Goal: Navigation & Orientation: Find specific page/section

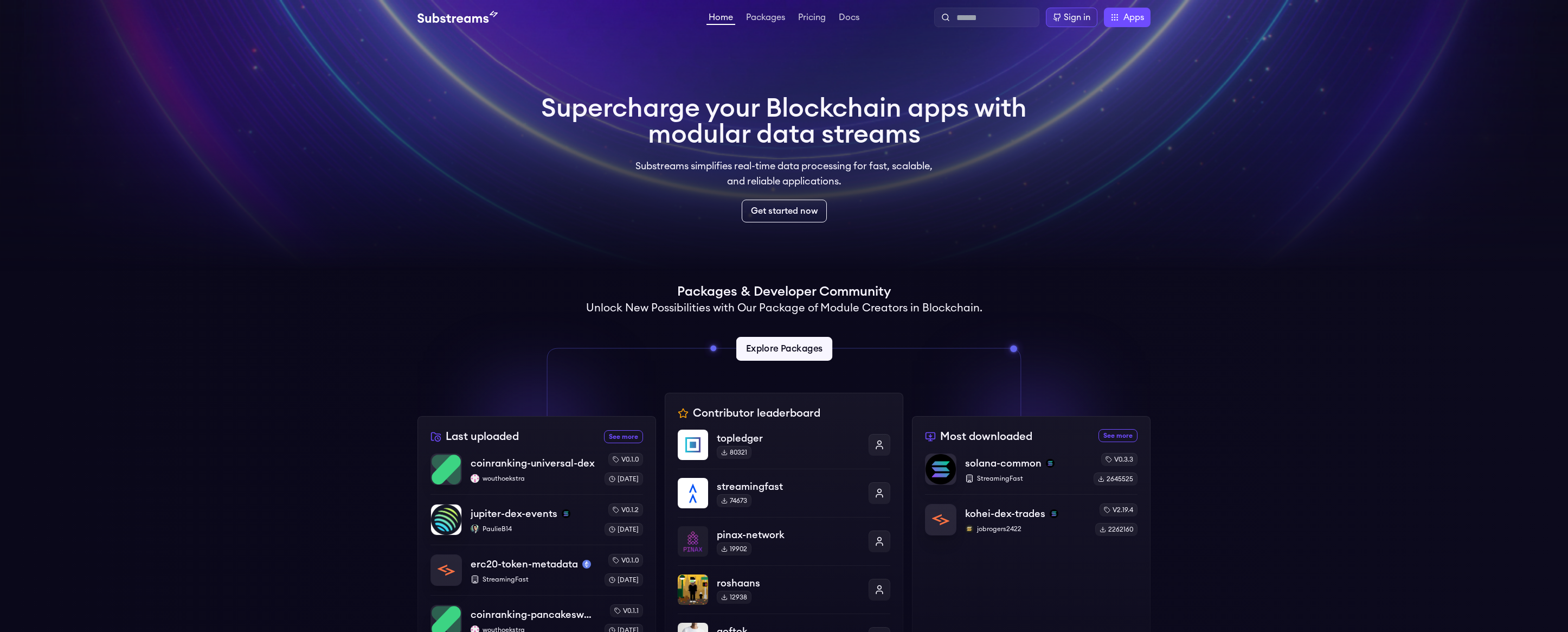
click at [806, 347] on link "Explore Packages" at bounding box center [784, 349] width 96 height 24
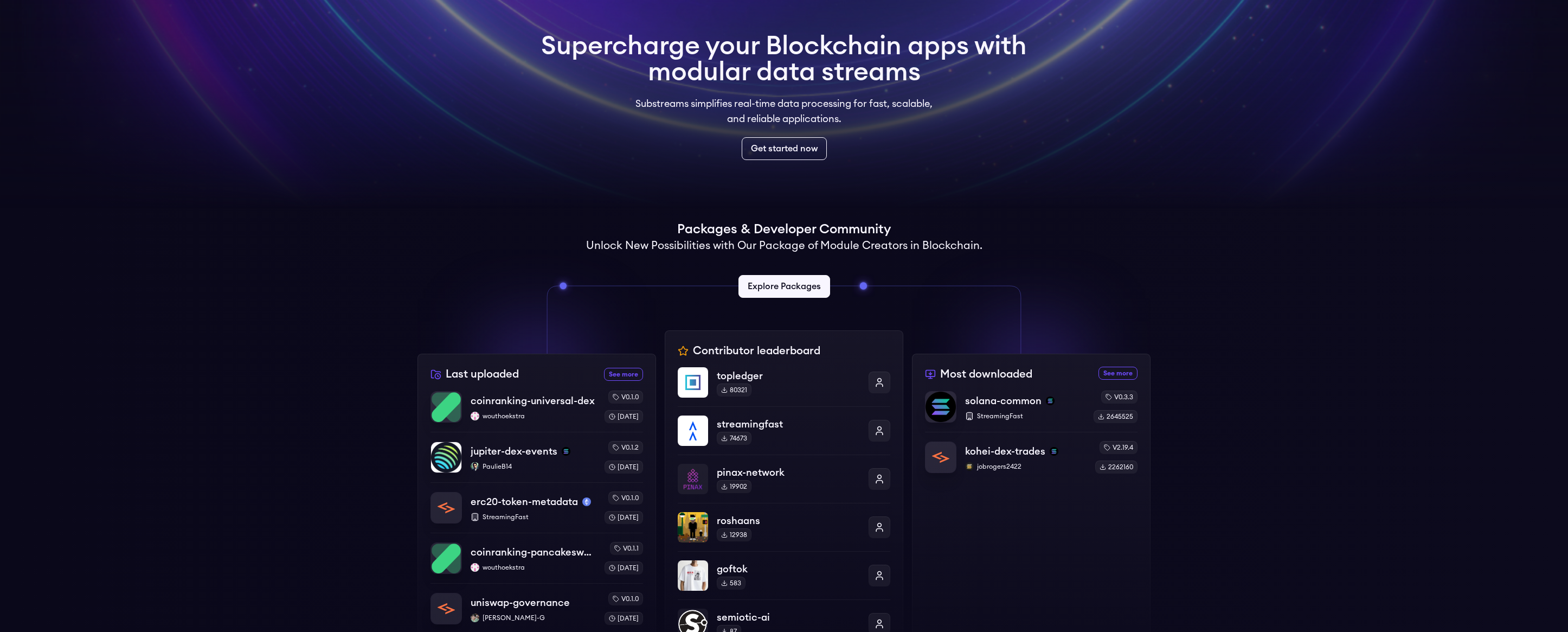
scroll to position [54, 0]
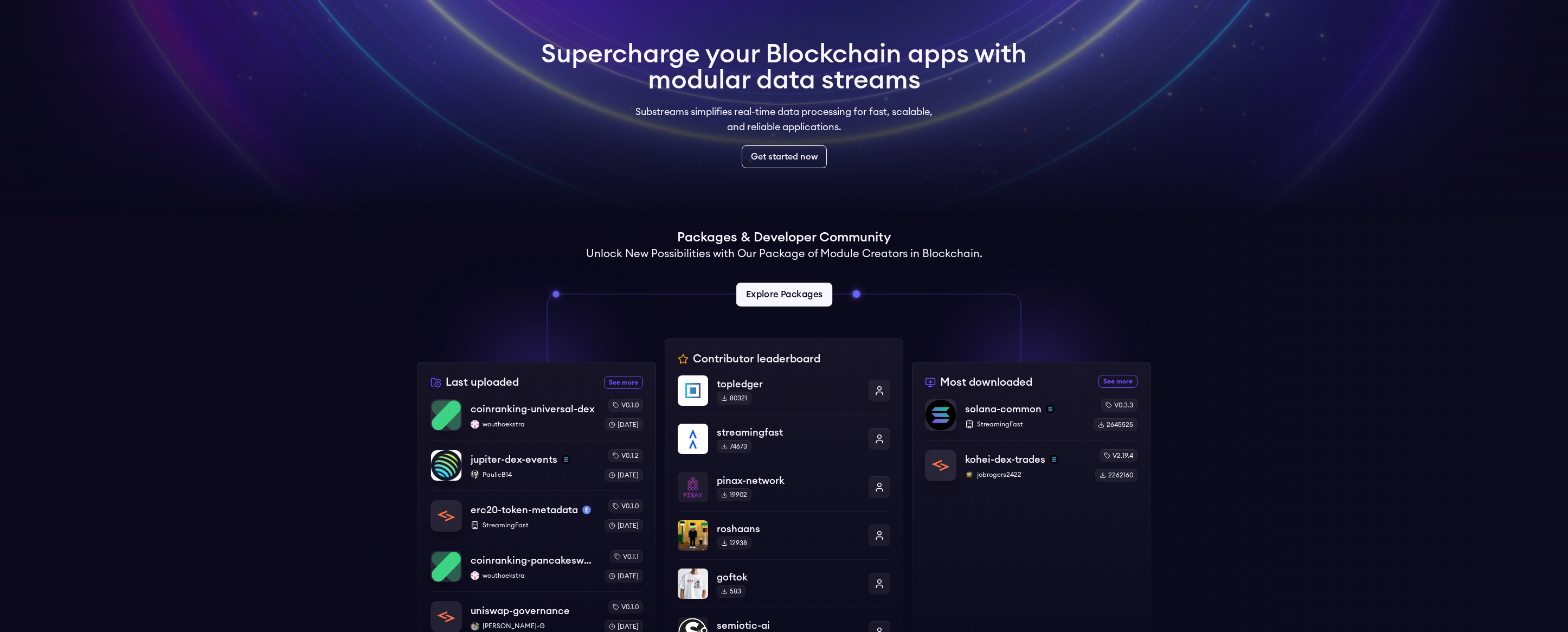
click at [800, 296] on link "Explore Packages" at bounding box center [784, 294] width 96 height 24
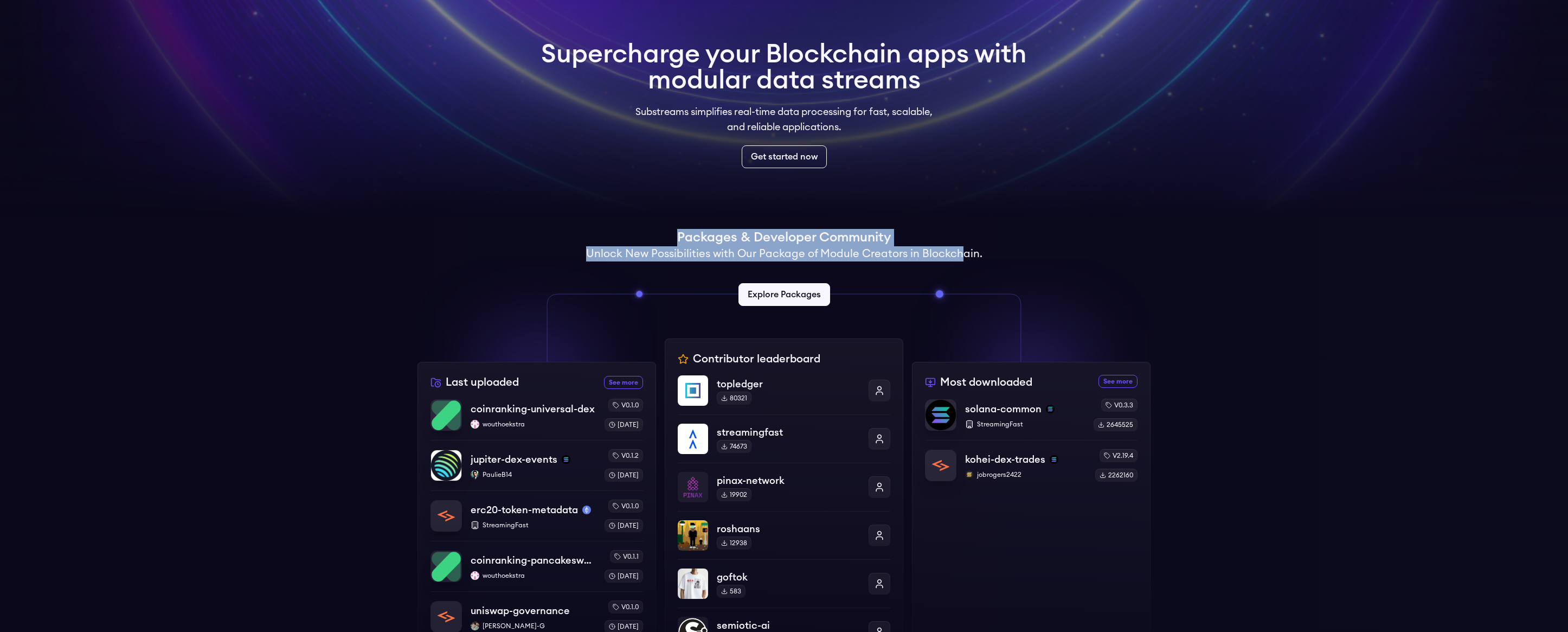
drag, startPoint x: 677, startPoint y: 238, endPoint x: 959, endPoint y: 250, distance: 282.3
click at [959, 250] on div "Packages & Developer Community Unlock New Possibilities with Our Package of Mod…" at bounding box center [784, 273] width 733 height 88
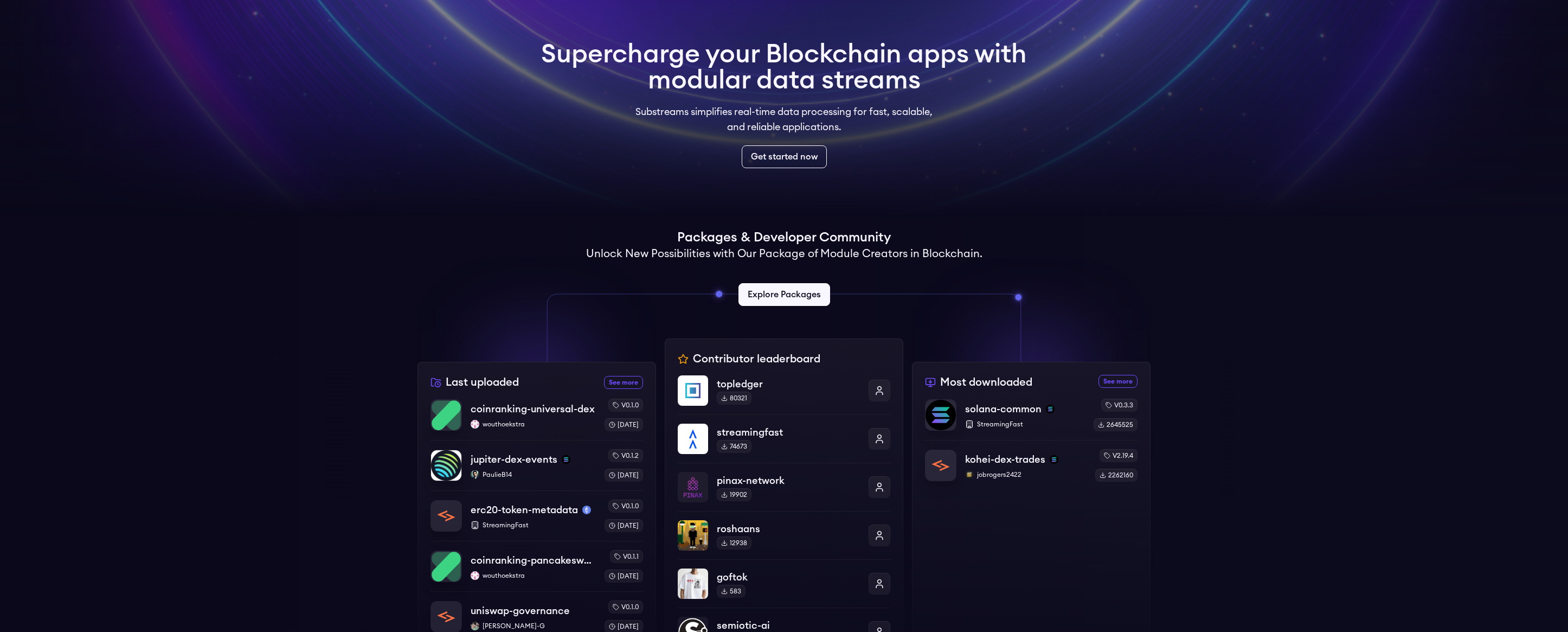
click at [703, 169] on div "Supercharge your Blockchain apps with modular data streams Substreams simplifie…" at bounding box center [784, 105] width 503 height 144
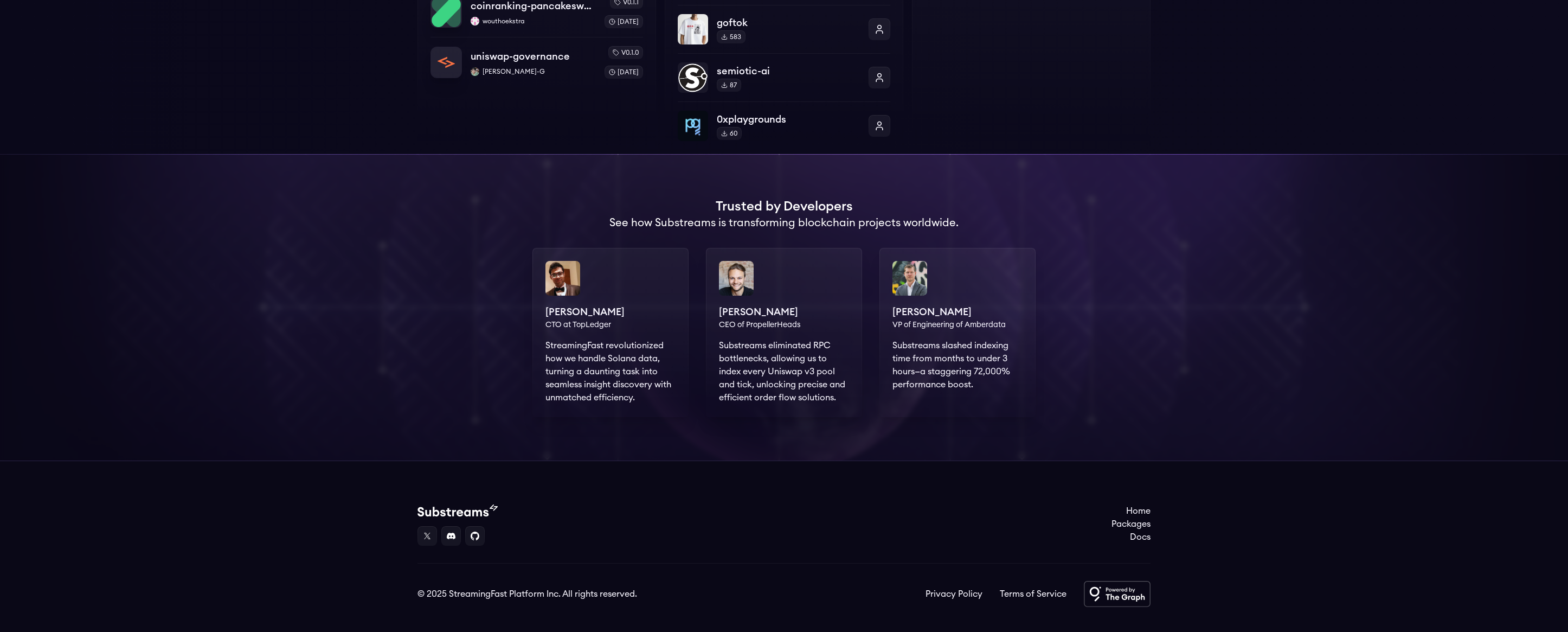
scroll to position [627, 0]
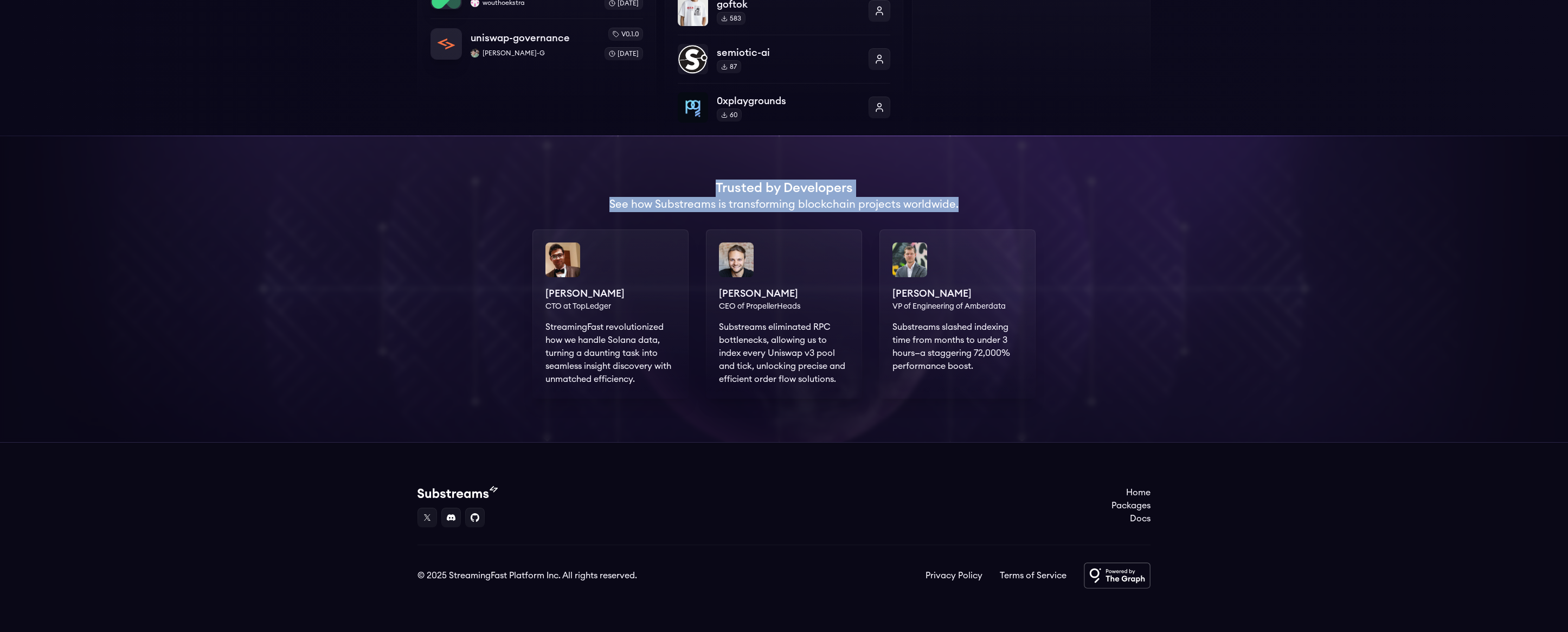
drag, startPoint x: 716, startPoint y: 189, endPoint x: 972, endPoint y: 199, distance: 256.2
click at [972, 199] on div "Trusted by Developers See how Substreams is transforming blockchain projects wo…" at bounding box center [784, 196] width 733 height 33
